Goal: Communication & Community: Answer question/provide support

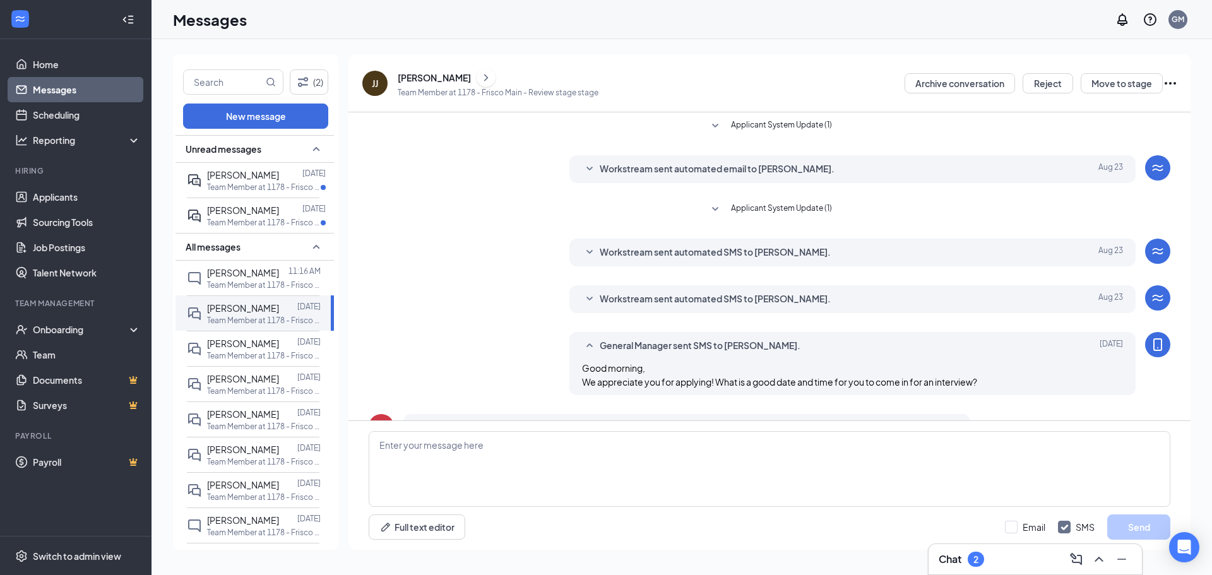
scroll to position [206, 0]
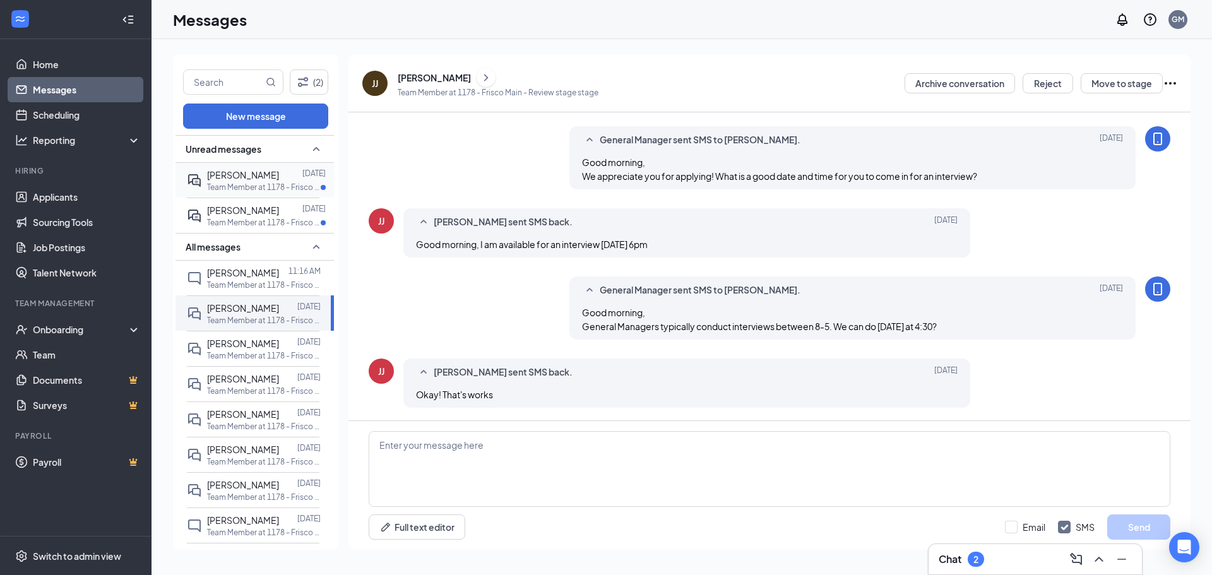
click at [279, 182] on p "Team Member at 1178 - Frisco Main" at bounding box center [264, 187] width 114 height 11
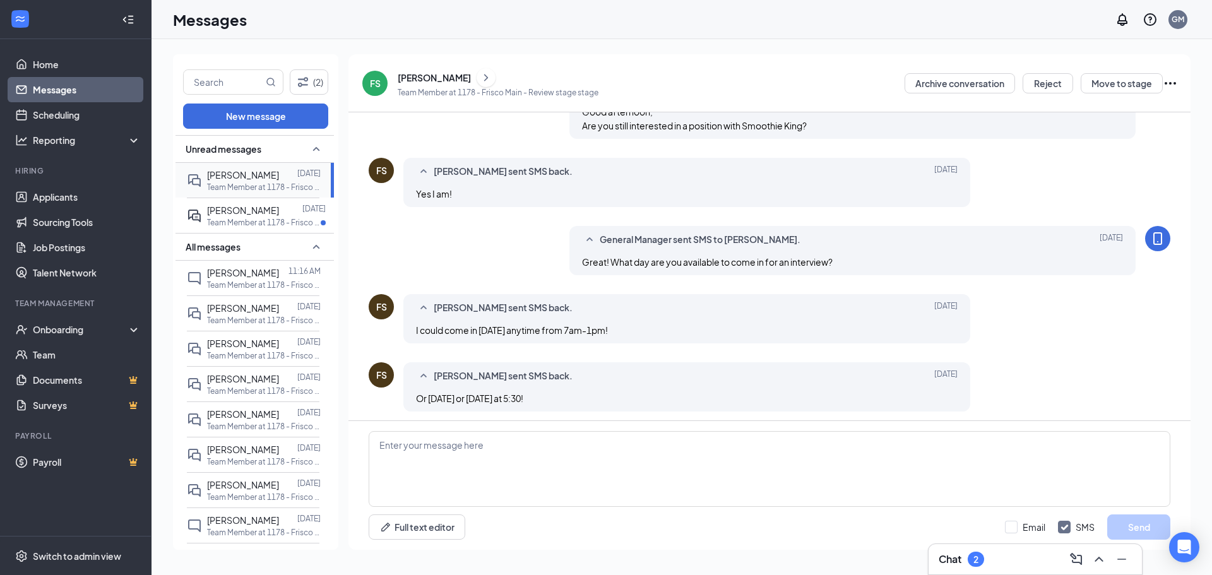
scroll to position [223, 0]
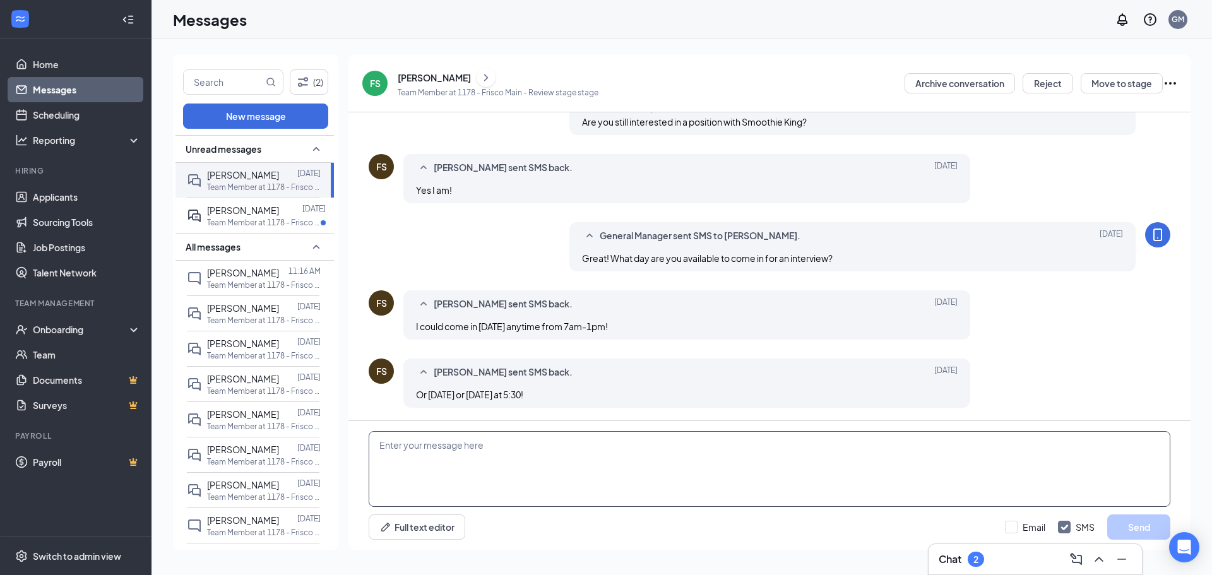
click at [425, 449] on textarea at bounding box center [769, 469] width 801 height 76
click at [393, 456] on textarea at bounding box center [769, 469] width 801 height 76
click at [391, 448] on textarea "Lets do [DATE] 5:30" at bounding box center [769, 469] width 801 height 76
click at [392, 446] on textarea "Lets do [DATE] 5:30" at bounding box center [769, 469] width 801 height 76
click at [493, 446] on textarea "Let's do [DATE] 5:30" at bounding box center [769, 469] width 801 height 76
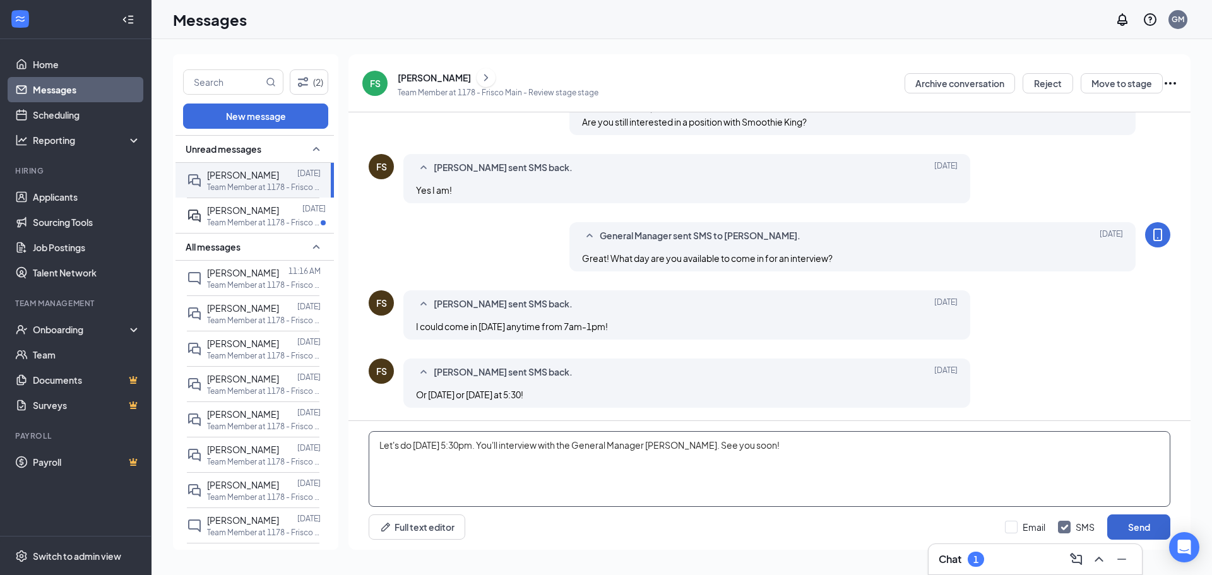
type textarea "Let's do [DATE] 5:30pm. You'll interview with the General Manager [PERSON_NAME]…"
click at [1128, 527] on button "Send" at bounding box center [1138, 526] width 63 height 25
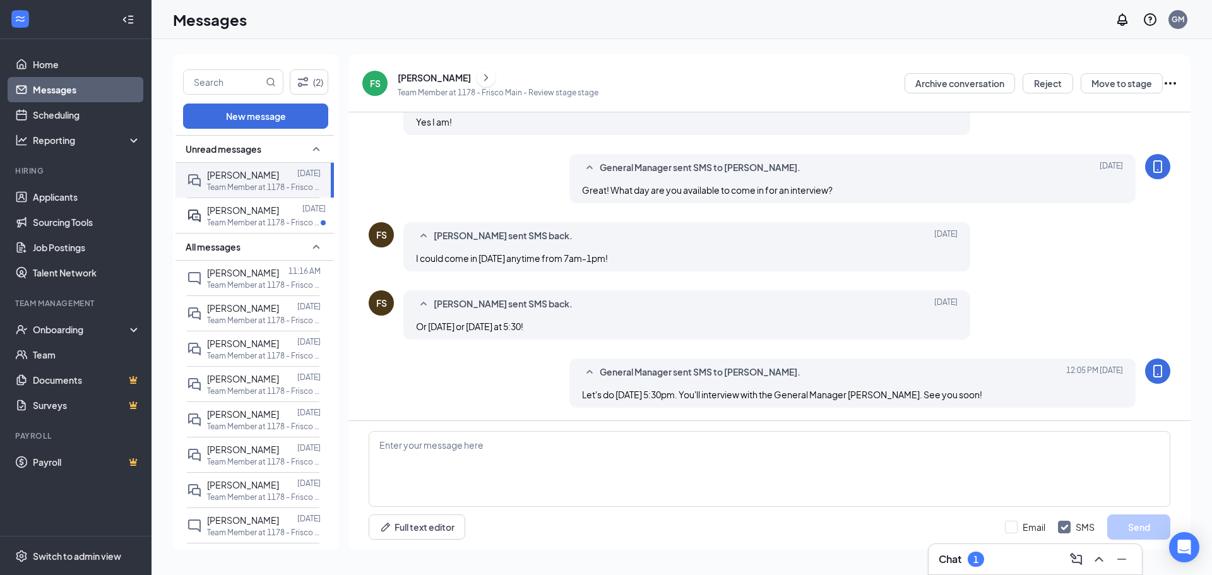
click at [1131, 349] on div "Applicant System Update (2) Workstream sent automated SMS to [PERSON_NAME]. [DA…" at bounding box center [769, 120] width 801 height 599
click at [246, 214] on span "[PERSON_NAME]" at bounding box center [243, 209] width 72 height 11
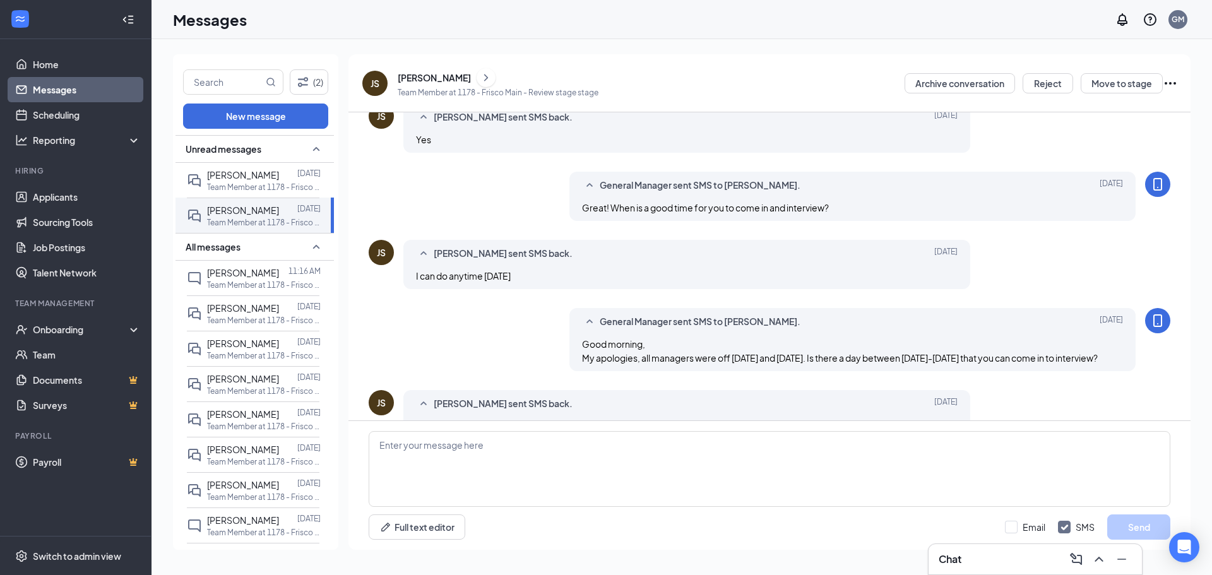
scroll to position [360, 0]
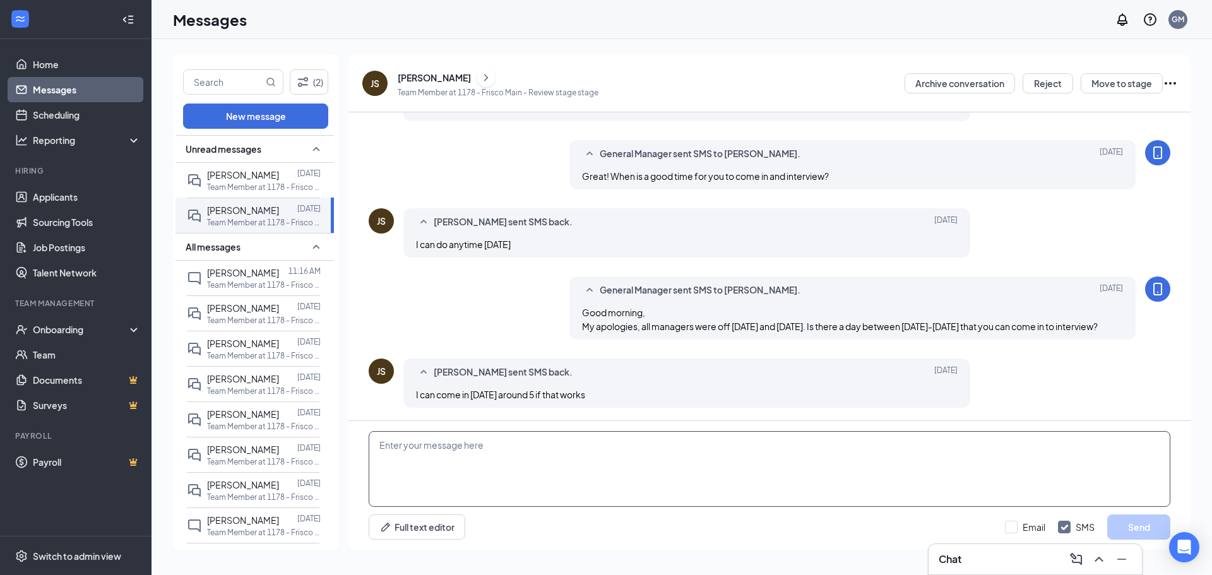
click at [1011, 450] on textarea at bounding box center [769, 469] width 801 height 76
type textarea "H"
type textarea "Could you come [DATE] at 2:30?"
click at [1147, 526] on button "Send" at bounding box center [1138, 526] width 63 height 25
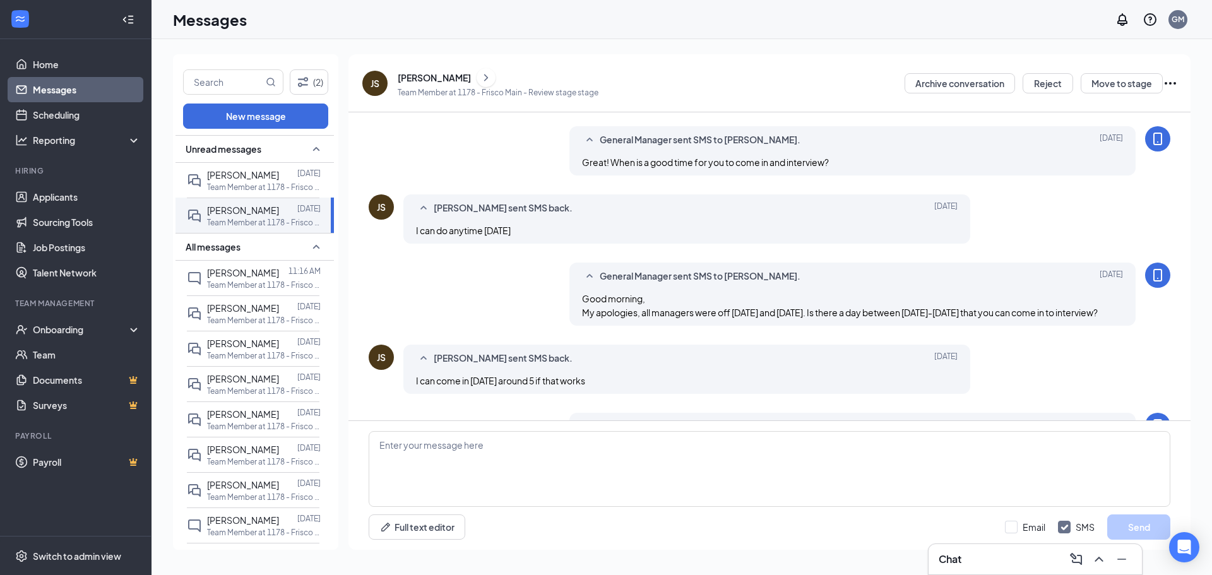
scroll to position [428, 0]
